Goal: Task Accomplishment & Management: Manage account settings

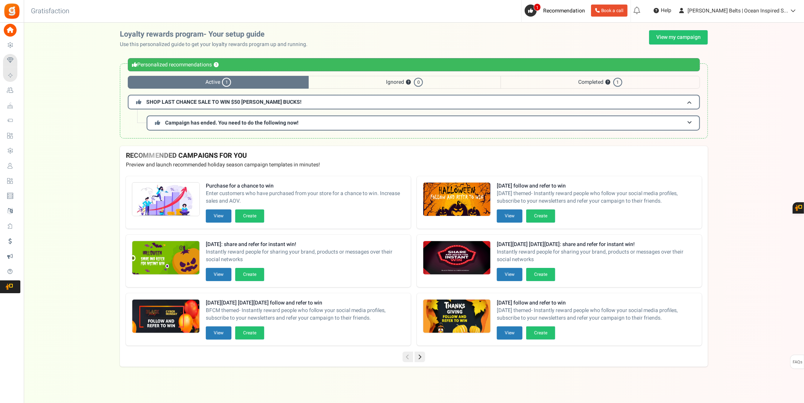
click at [20, 161] on link "Users" at bounding box center [11, 166] width 17 height 13
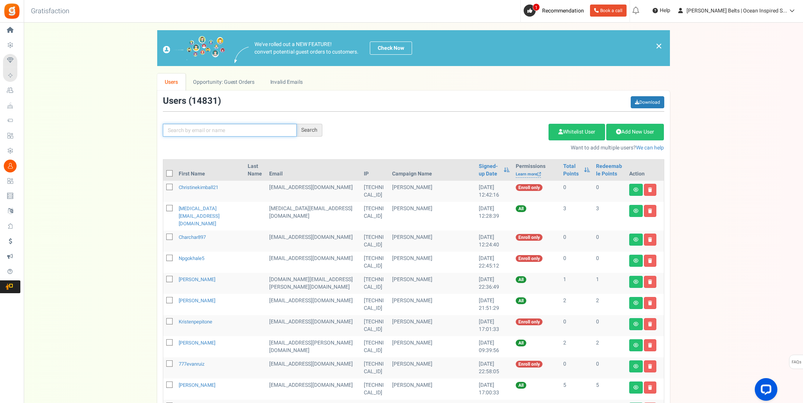
click at [259, 135] on div "Search Add Etsy Order Delete Selected Users Import Users Spam Protection Subtra…" at bounding box center [413, 123] width 513 height 55
type input "K"
type input "e"
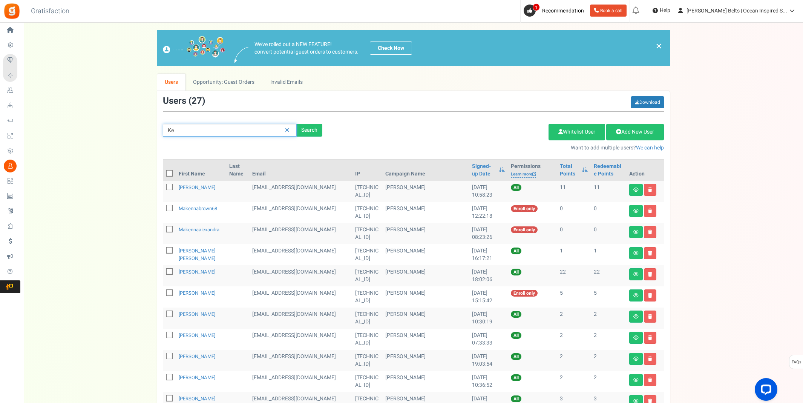
type input "K"
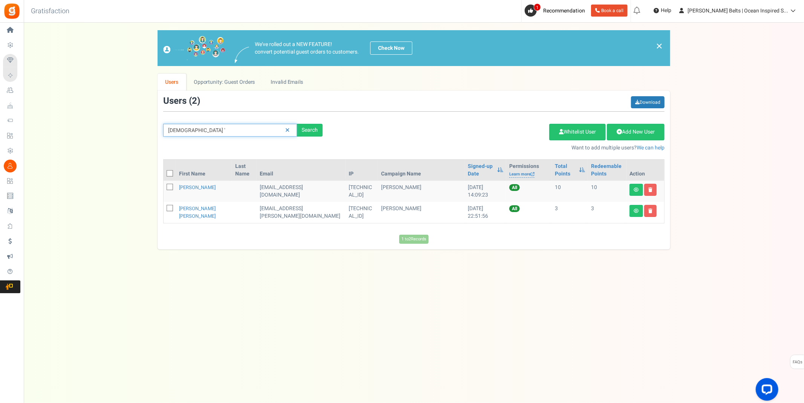
type input "[DEMOGRAPHIC_DATA]"
click at [268, 209] on td "[EMAIL_ADDRESS][PERSON_NAME][DOMAIN_NAME]" at bounding box center [301, 212] width 89 height 21
click at [623, 218] on td "3" at bounding box center [607, 212] width 38 height 21
click at [191, 212] on link "[PERSON_NAME] [PERSON_NAME]" at bounding box center [197, 212] width 37 height 15
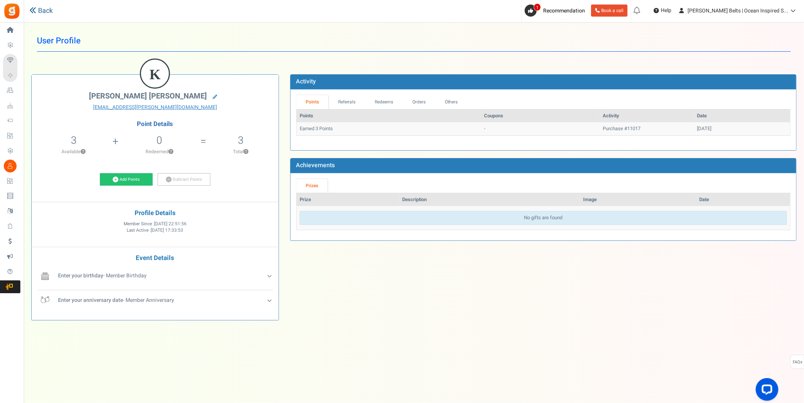
click at [40, 9] on link "Back" at bounding box center [40, 11] width 23 height 10
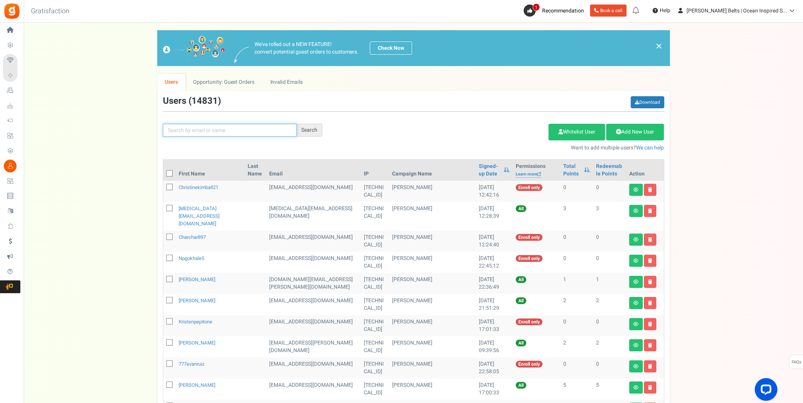
click at [283, 131] on input "text" at bounding box center [230, 130] width 134 height 13
type input "[DEMOGRAPHIC_DATA]"
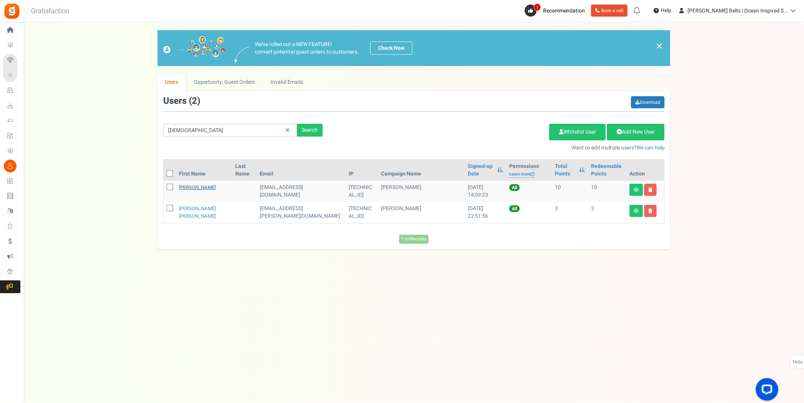
click at [200, 188] on link "[PERSON_NAME]" at bounding box center [197, 187] width 37 height 7
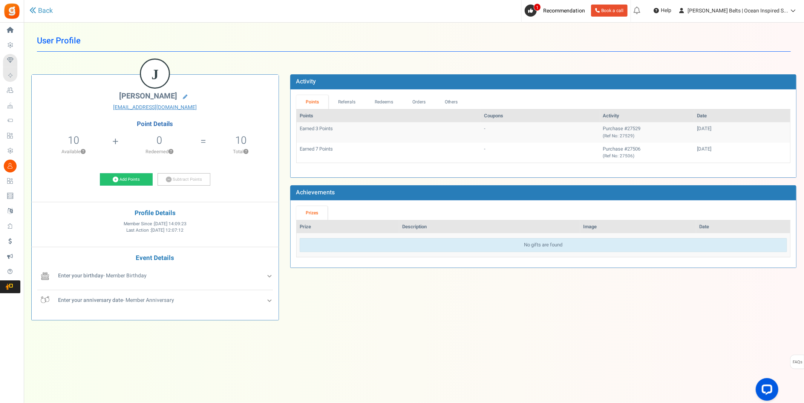
click at [43, 16] on div "Back" at bounding box center [170, 11] width 282 height 22
click at [43, 14] on link "Back" at bounding box center [40, 11] width 23 height 10
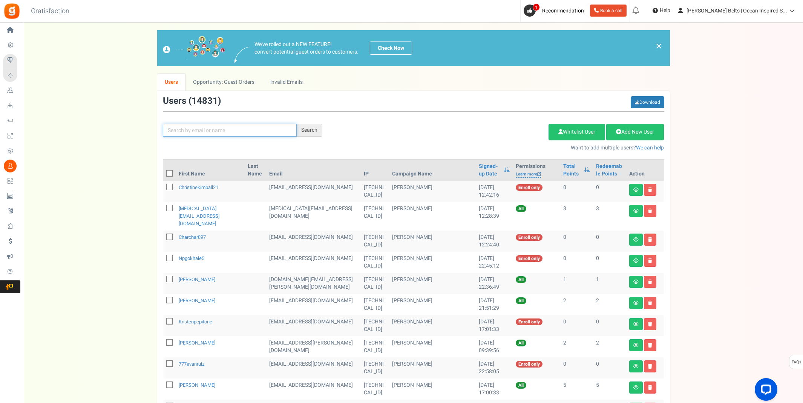
click at [235, 134] on input "text" at bounding box center [230, 130] width 134 height 13
